Goal: Navigation & Orientation: Find specific page/section

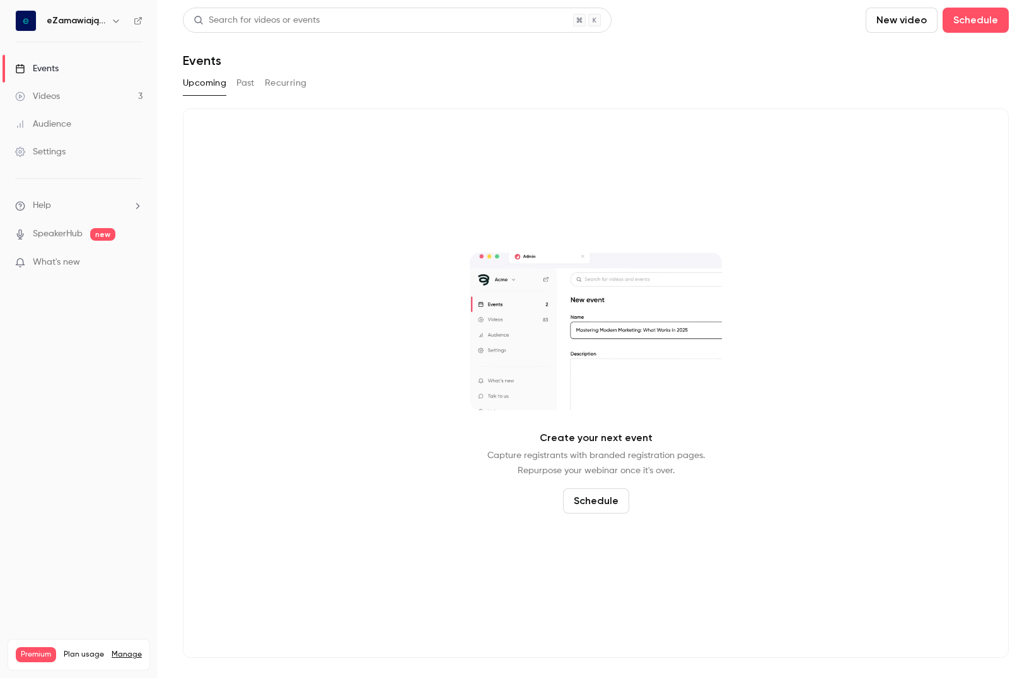
click at [99, 17] on h6 "eZamawiający" at bounding box center [76, 20] width 59 height 13
click at [118, 18] on icon "button" at bounding box center [116, 21] width 10 height 10
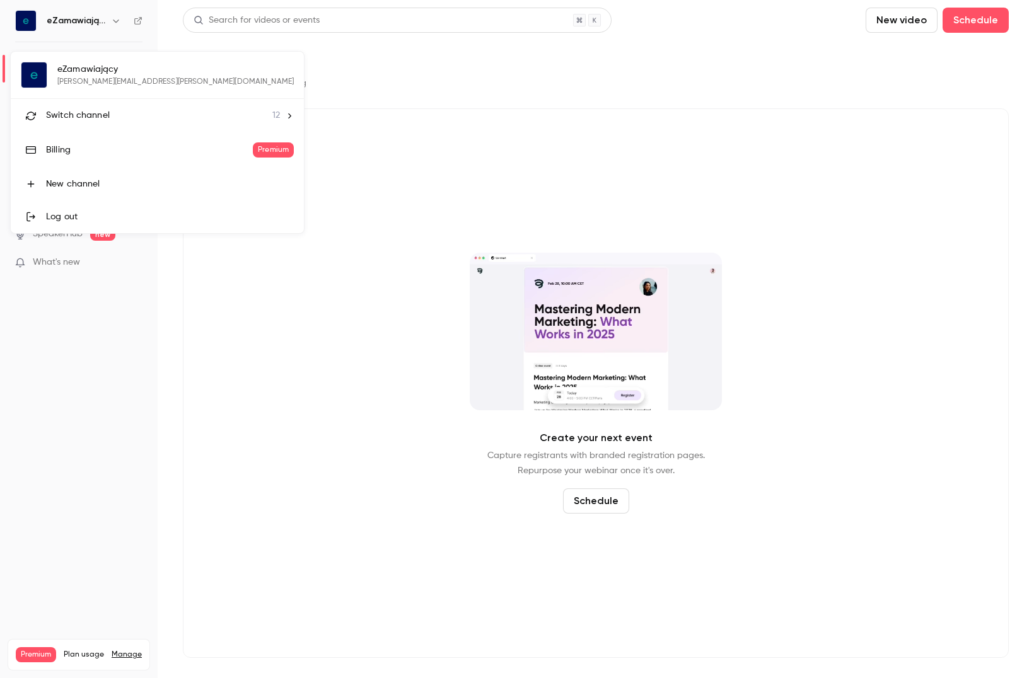
click at [85, 115] on span "Switch channel" at bounding box center [78, 115] width 64 height 13
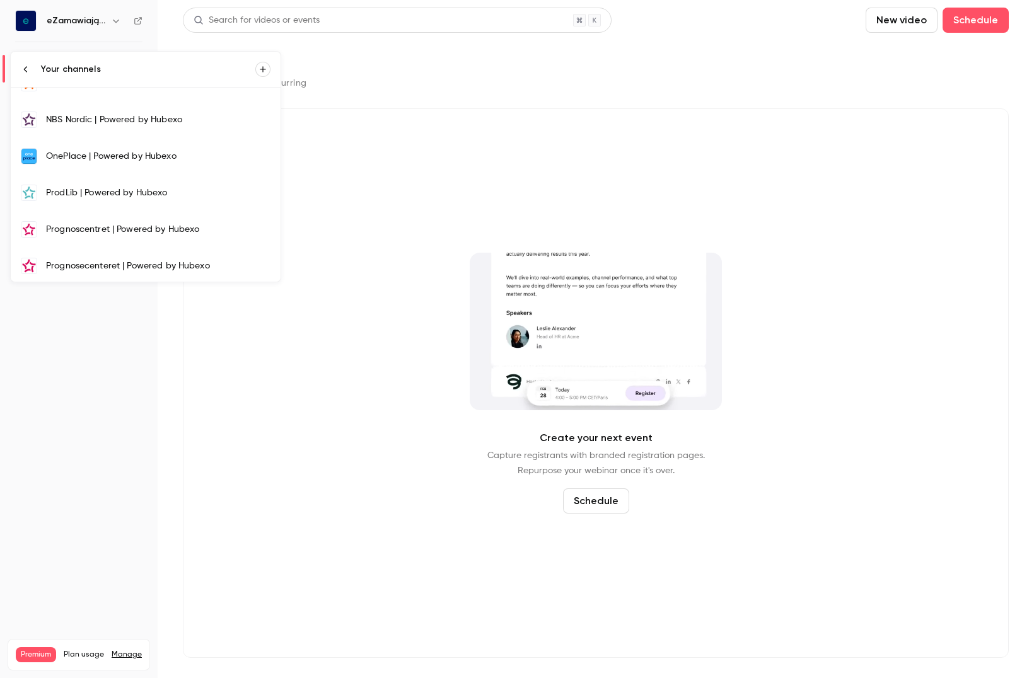
scroll to position [241, 0]
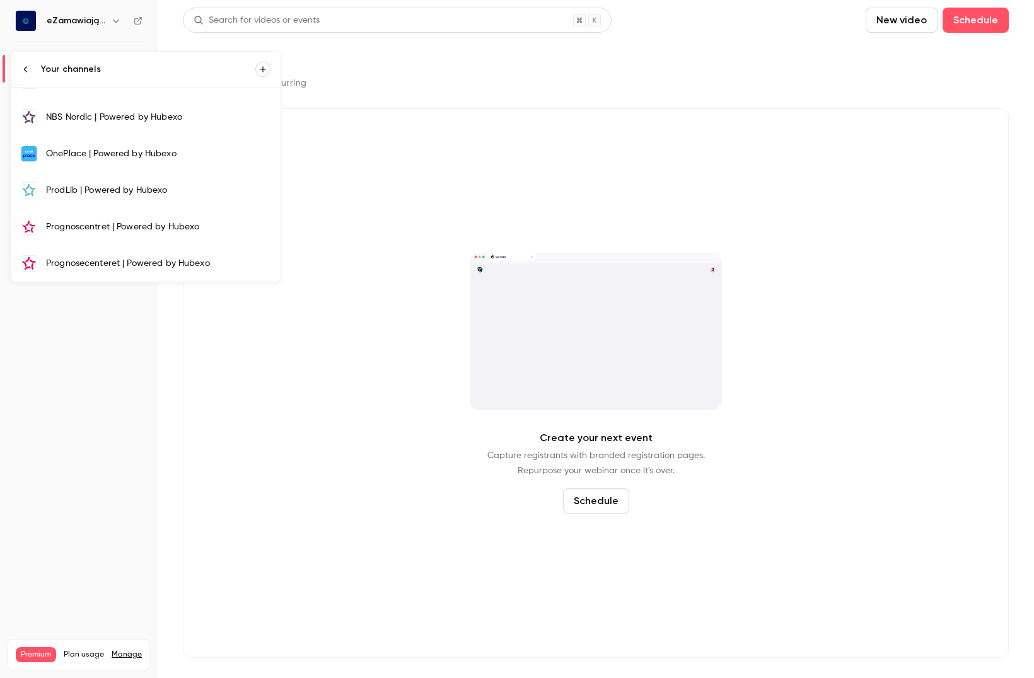
click at [113, 160] on link "OnePlace | Powered by Hubexo" at bounding box center [146, 153] width 270 height 37
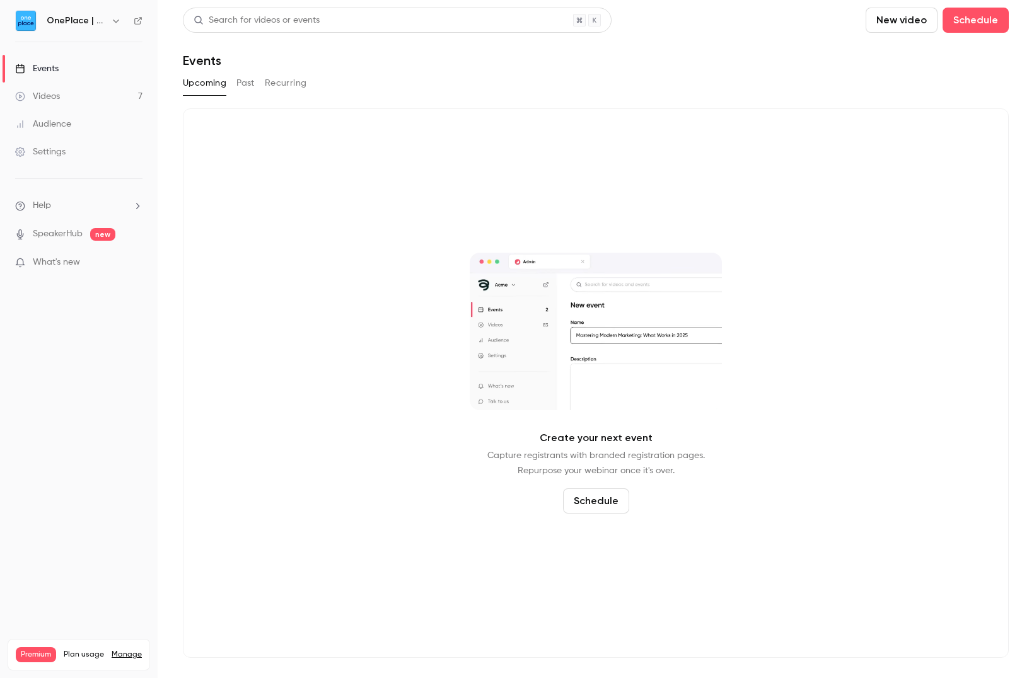
click at [55, 93] on div "Videos" at bounding box center [37, 96] width 45 height 13
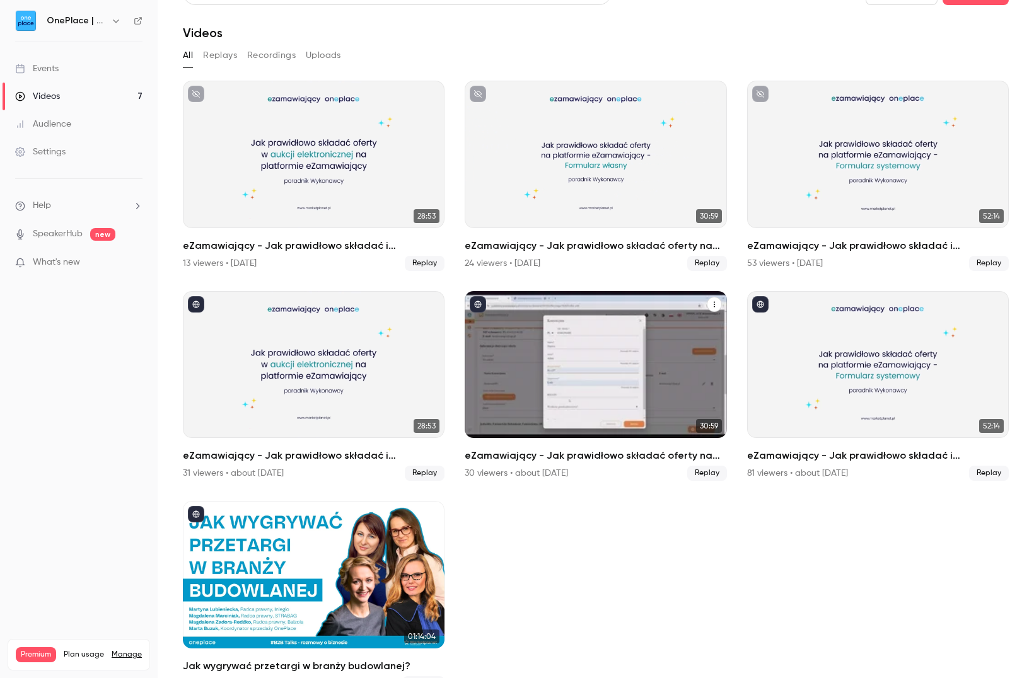
scroll to position [50, 0]
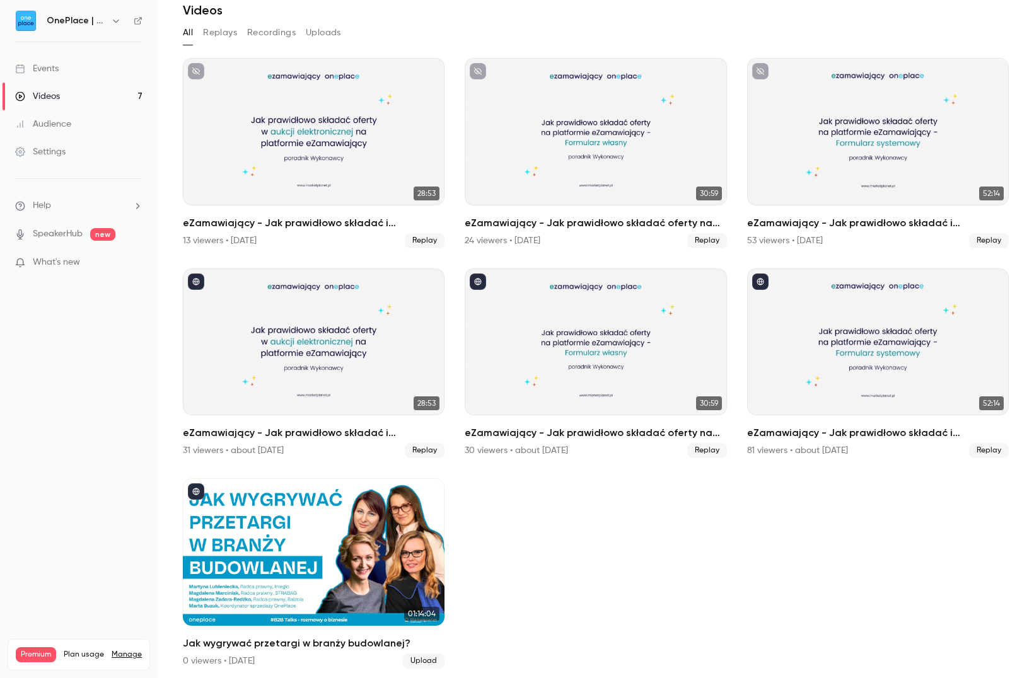
click at [115, 18] on icon "button" at bounding box center [116, 21] width 10 height 10
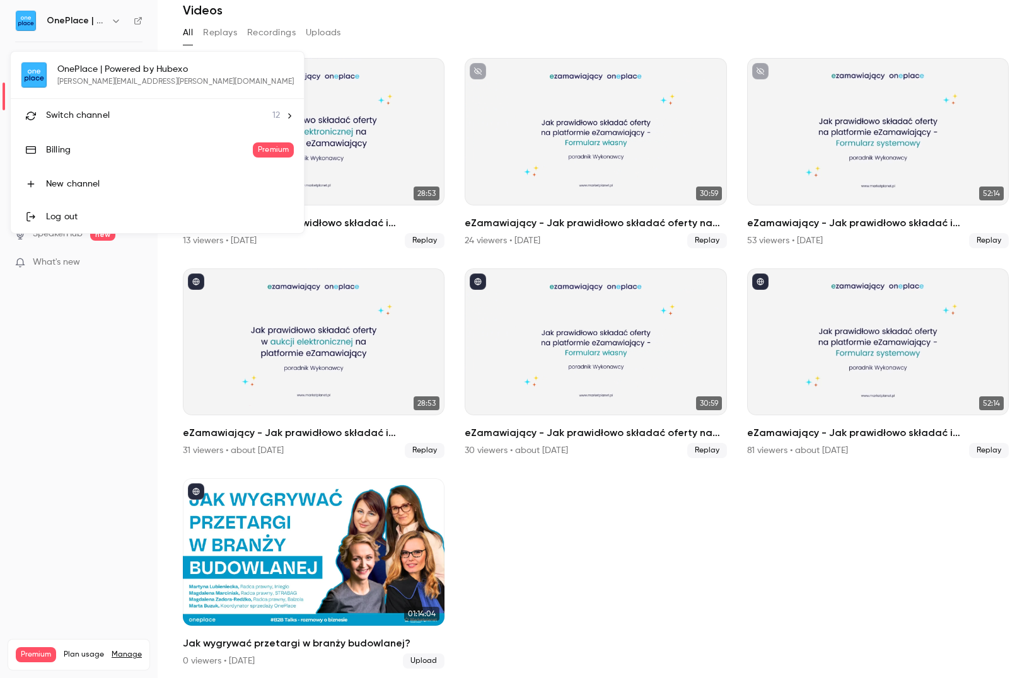
click at [138, 19] on div at bounding box center [517, 339] width 1034 height 678
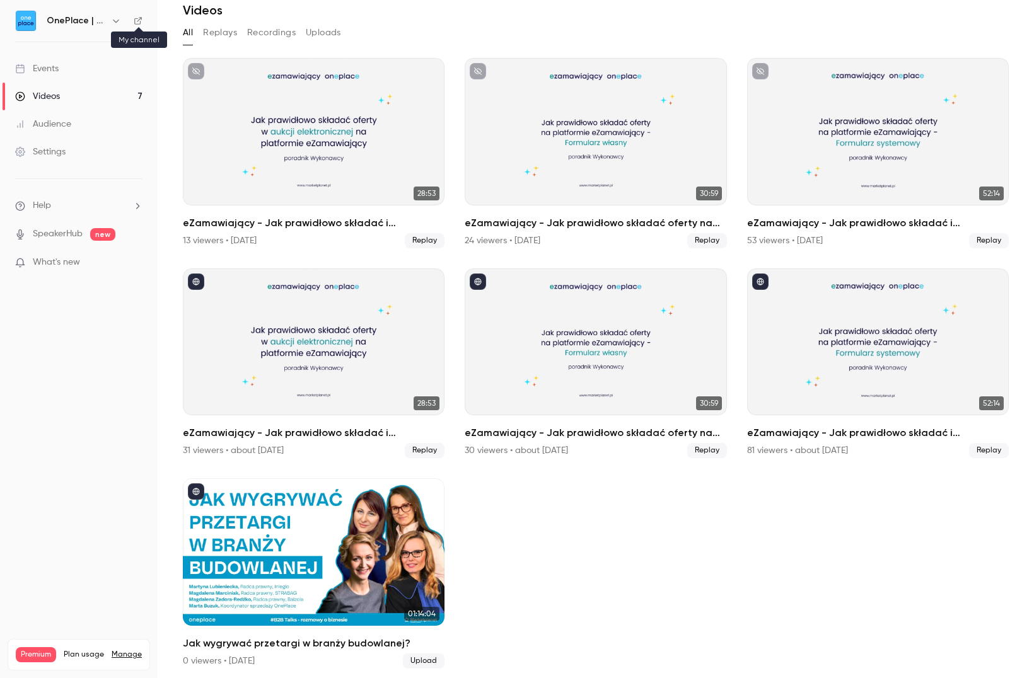
click at [136, 21] on icon at bounding box center [138, 20] width 9 height 9
